Goal: Task Accomplishment & Management: Use online tool/utility

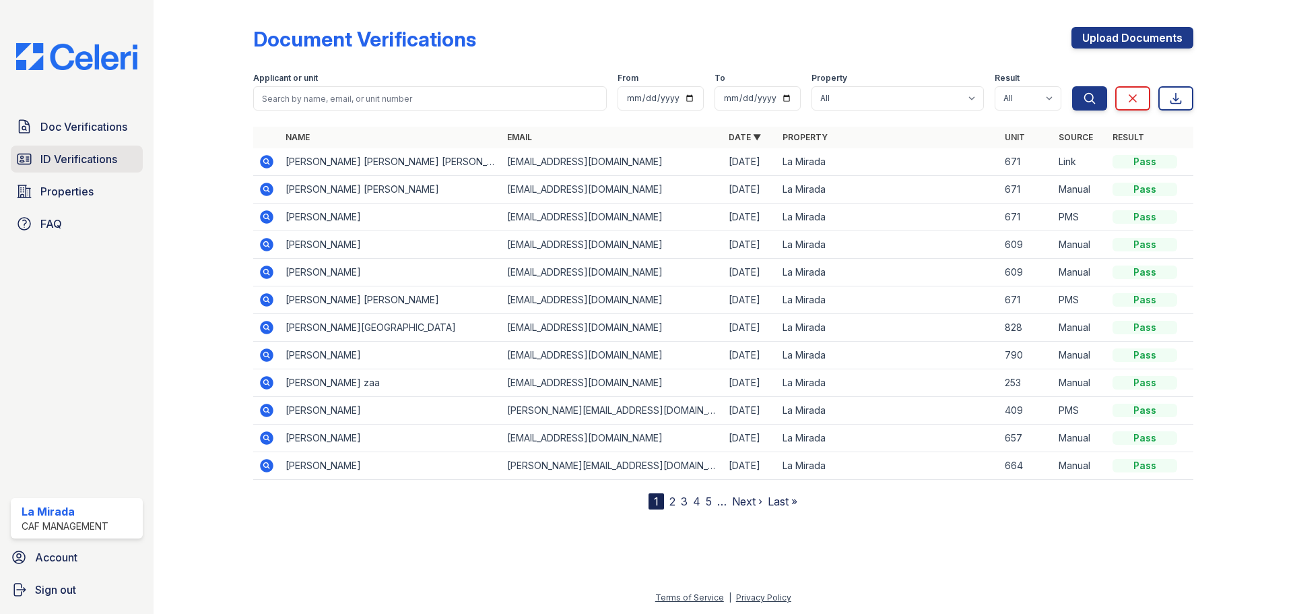
click at [75, 158] on span "ID Verifications" at bounding box center [78, 159] width 77 height 16
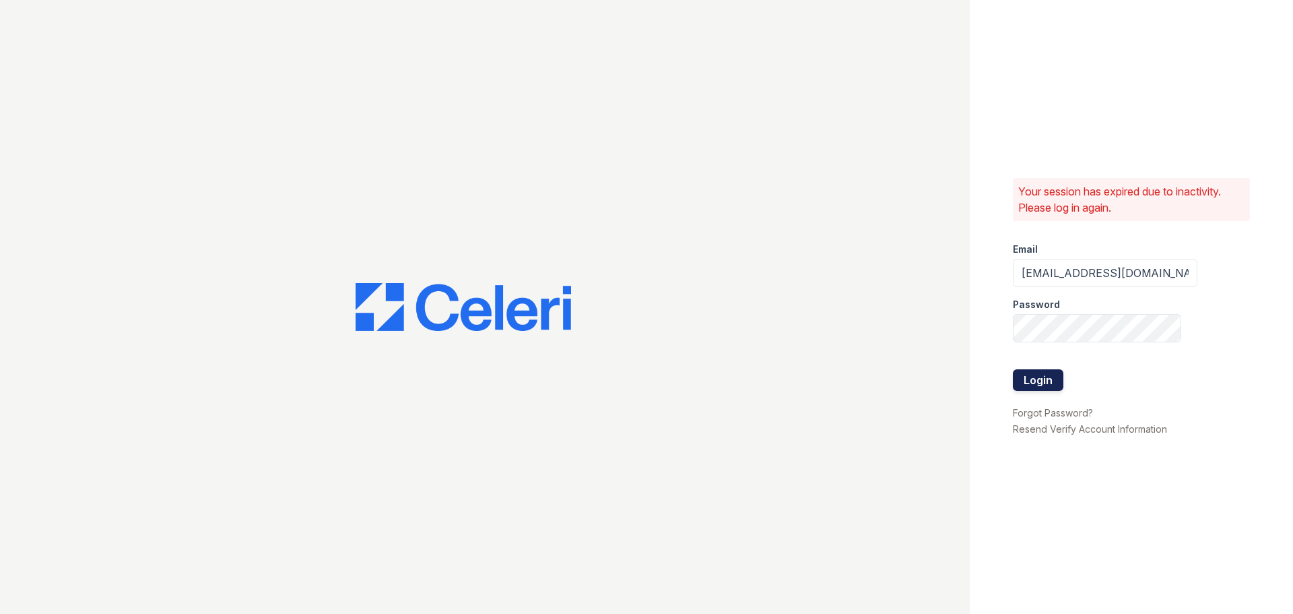
click at [1051, 383] on button "Login" at bounding box center [1038, 380] width 51 height 22
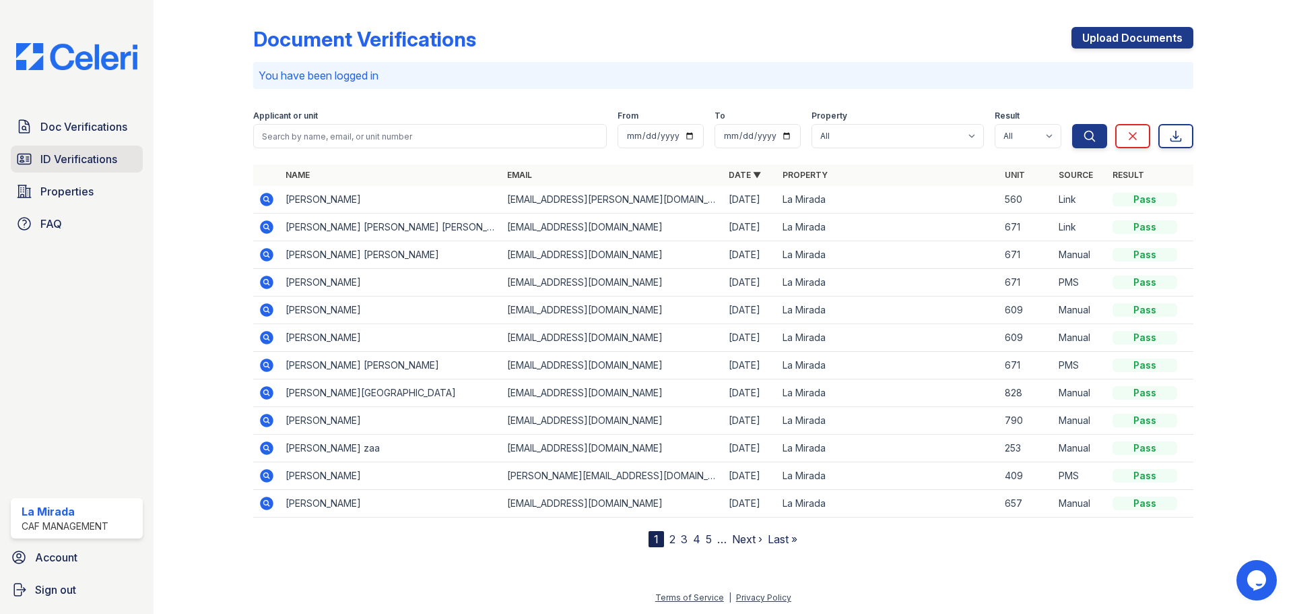
click at [84, 146] on link "ID Verifications" at bounding box center [77, 158] width 132 height 27
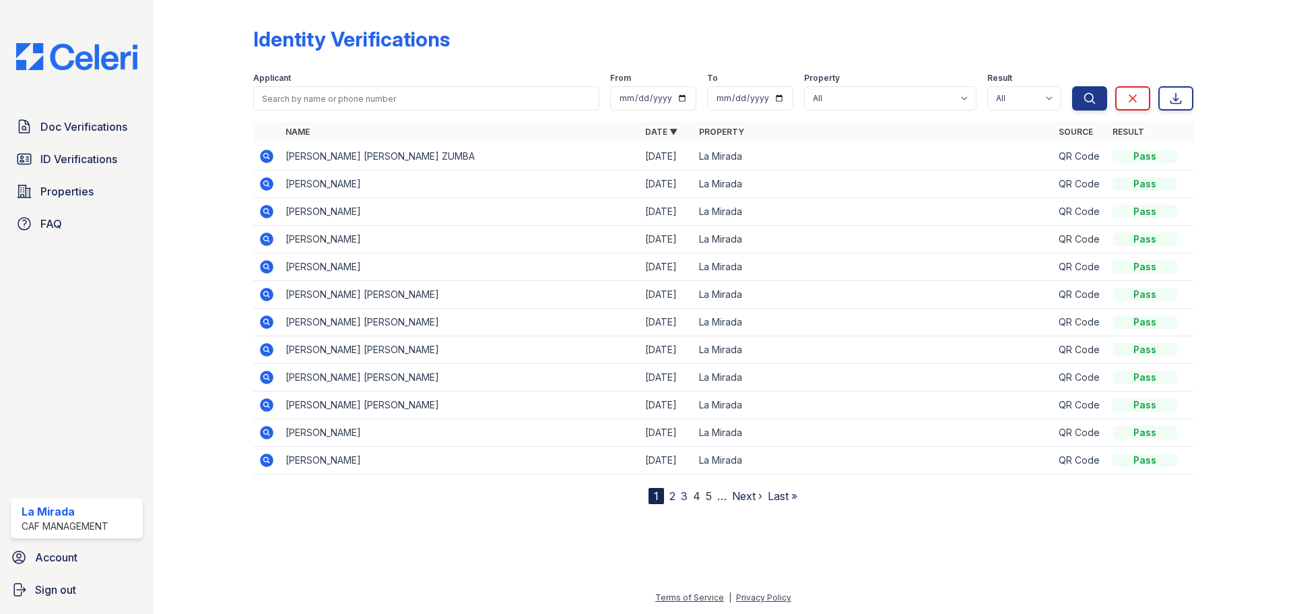
click at [271, 156] on icon at bounding box center [266, 156] width 13 height 13
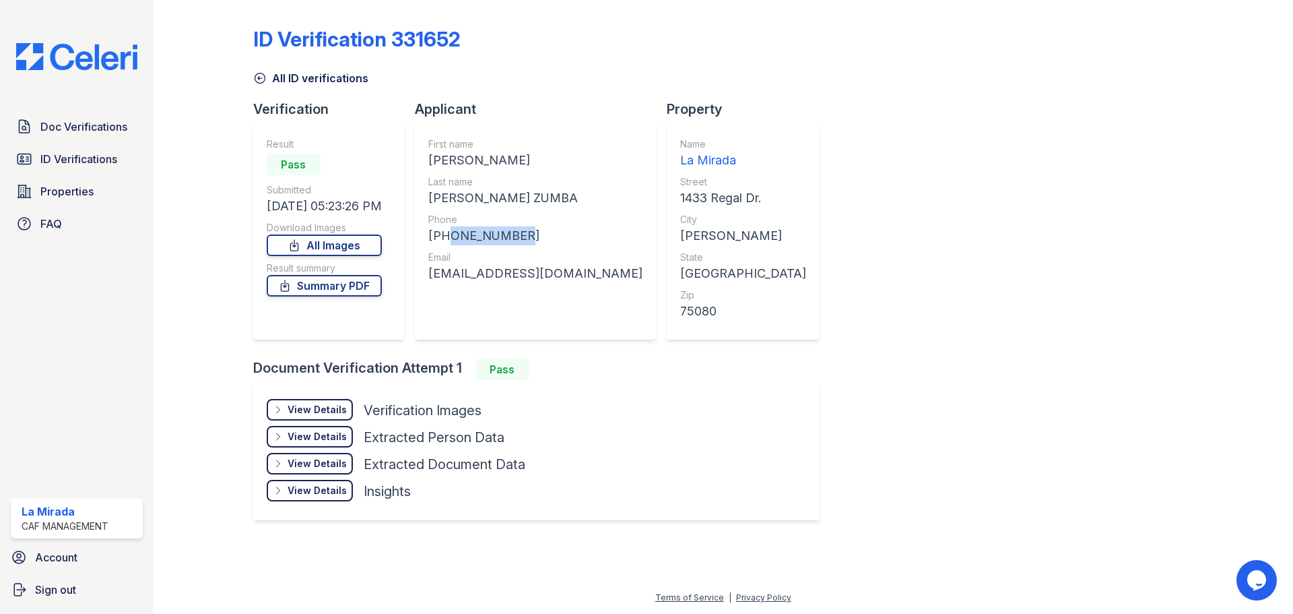
drag, startPoint x: 514, startPoint y: 233, endPoint x: 443, endPoint y: 240, distance: 71.0
click at [443, 240] on div "+12143357530" at bounding box center [535, 235] width 214 height 19
copy div "2143357530"
drag, startPoint x: 594, startPoint y: 270, endPoint x: 428, endPoint y: 277, distance: 165.8
click at [428, 277] on div "First name PAOLA MISHELL Last name YEPEZ ZUMBA Phone +12143357530 Email yepezmi…" at bounding box center [535, 232] width 241 height 216
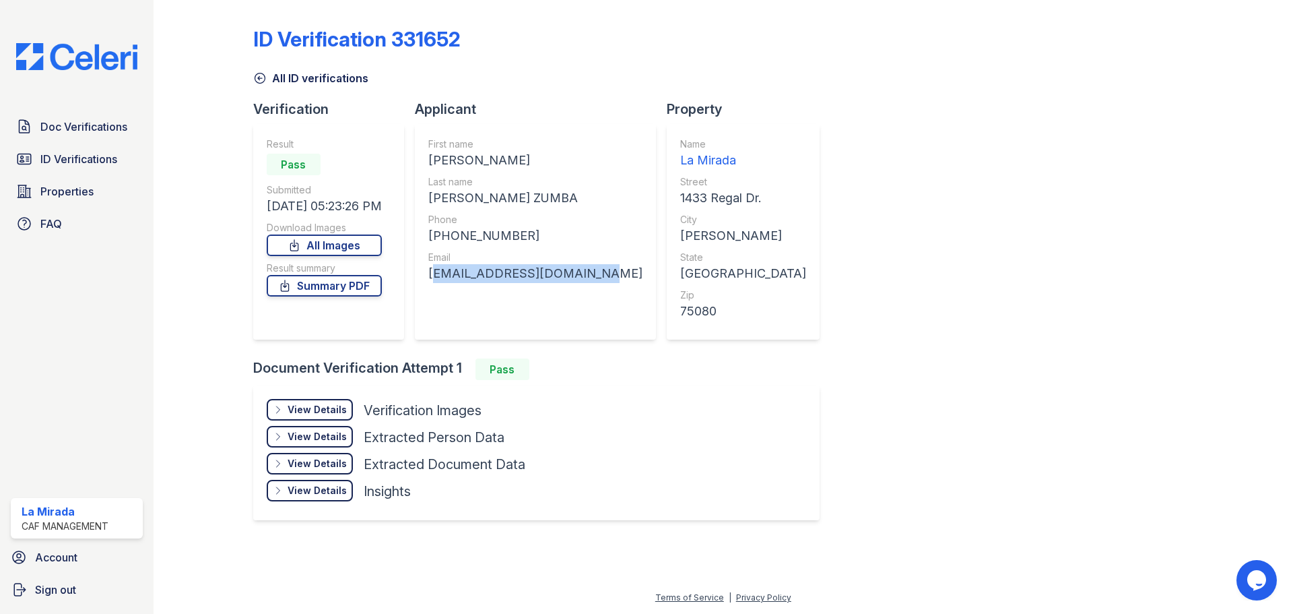
copy div "yepezmishell30@gmail.com"
